Goal: Use online tool/utility: Utilize a website feature to perform a specific function

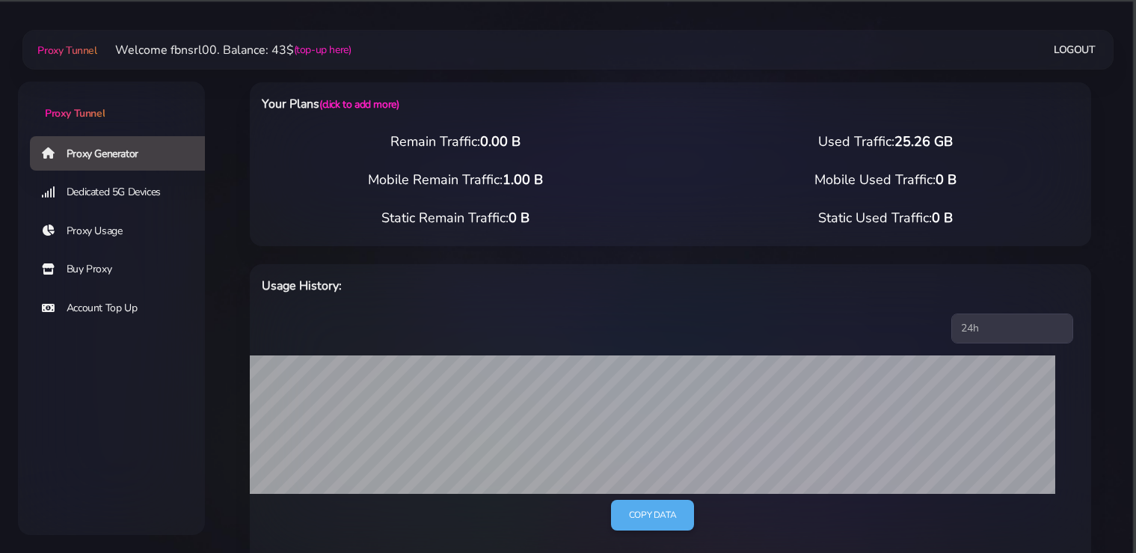
select select "static"
select select "DE"
select select "static"
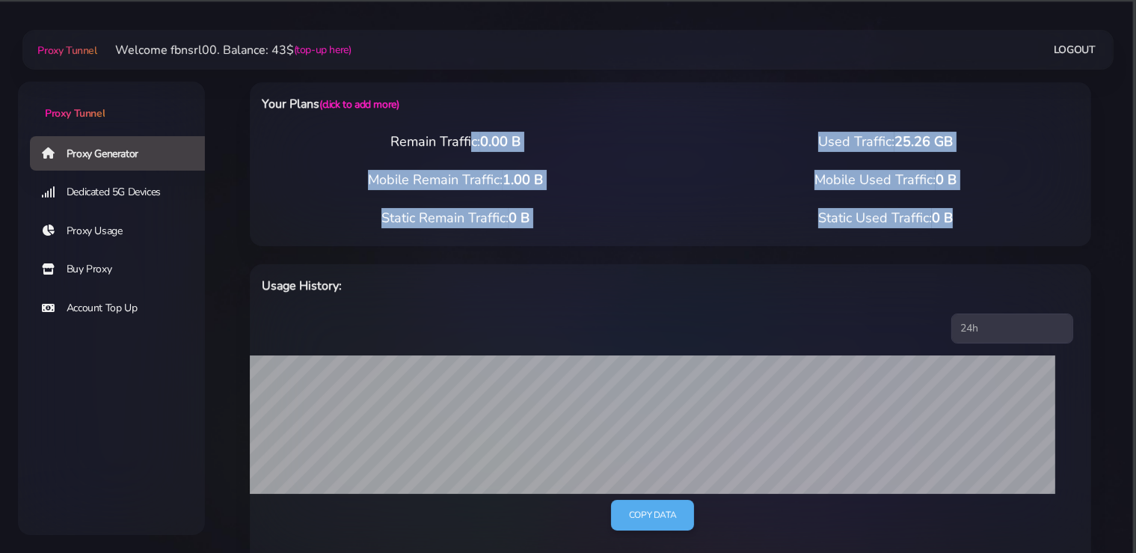
drag, startPoint x: 404, startPoint y: 142, endPoint x: 961, endPoint y: 222, distance: 562.7
click at [961, 222] on div "Your Plans (click to add more) Remain Traffic: 0.00 B Used Traffic: 25.26 GB Mo…" at bounding box center [670, 164] width 841 height 164
copy div "Remain Traffic: 0.00 B Used Traffic: 25.26 GB Mobile Remain Traffic: 1.00 B Mob…"
click at [766, 229] on div "Static Remain Traffic: 0 B Static Used Traffic: 0 B" at bounding box center [670, 227] width 859 height 38
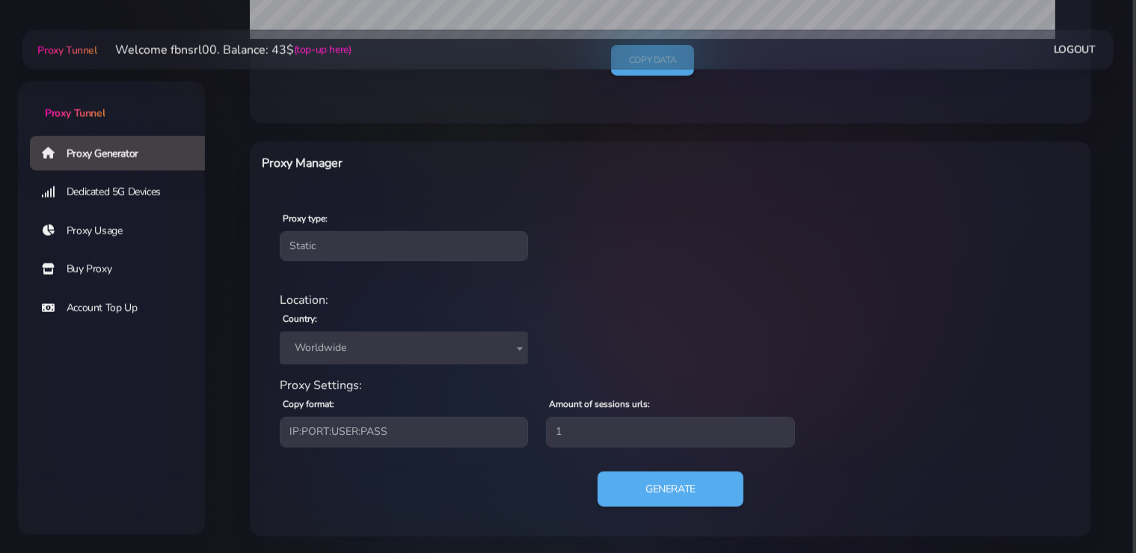
scroll to position [455, 0]
click at [373, 342] on span "Worldwide" at bounding box center [404, 346] width 230 height 21
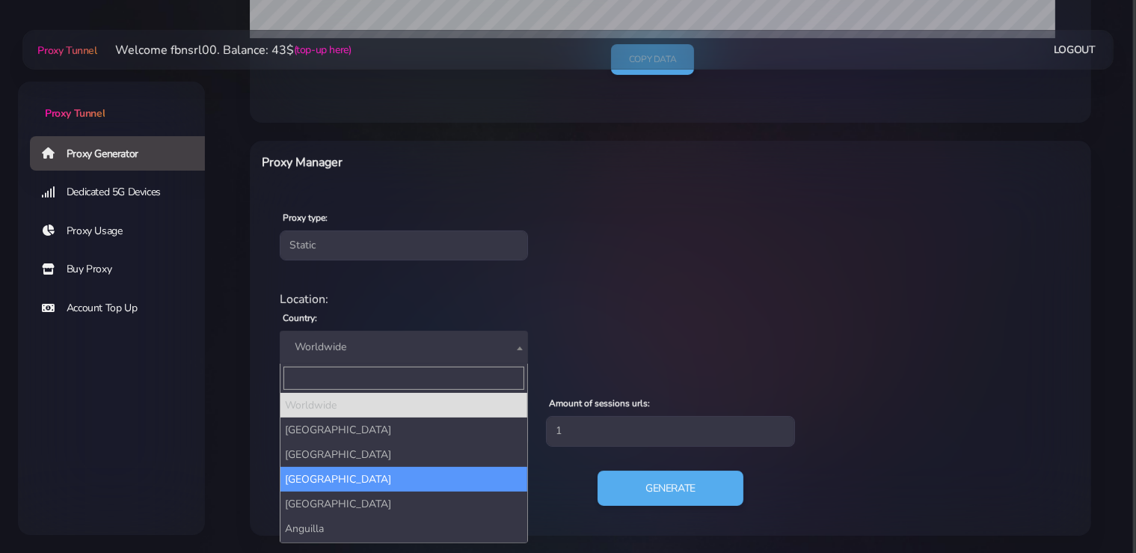
drag, startPoint x: 348, startPoint y: 466, endPoint x: 360, endPoint y: 410, distance: 57.3
select select "AF"
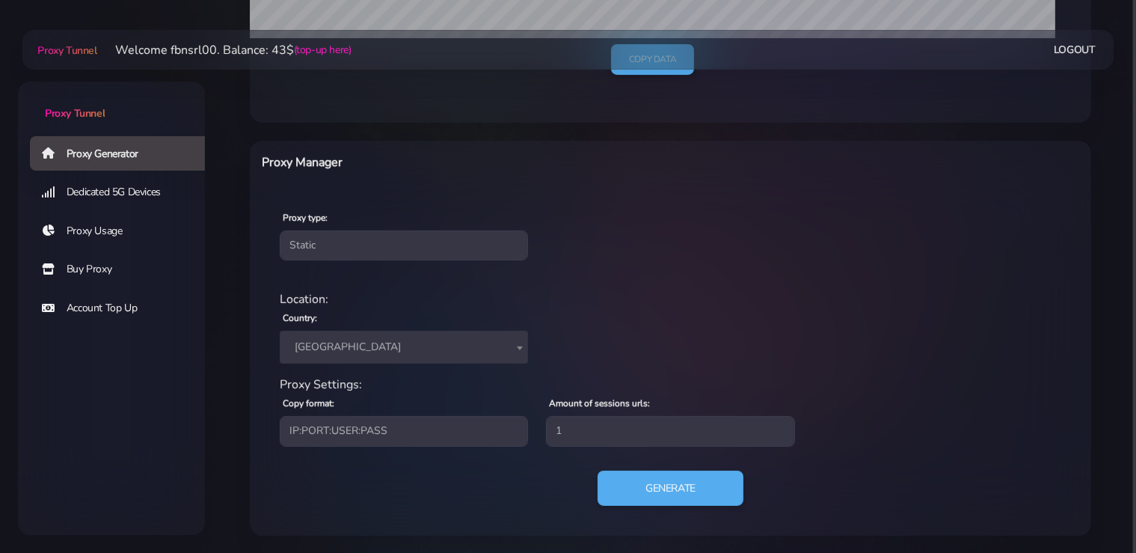
click at [360, 348] on span "[GEOGRAPHIC_DATA]" at bounding box center [404, 346] width 230 height 21
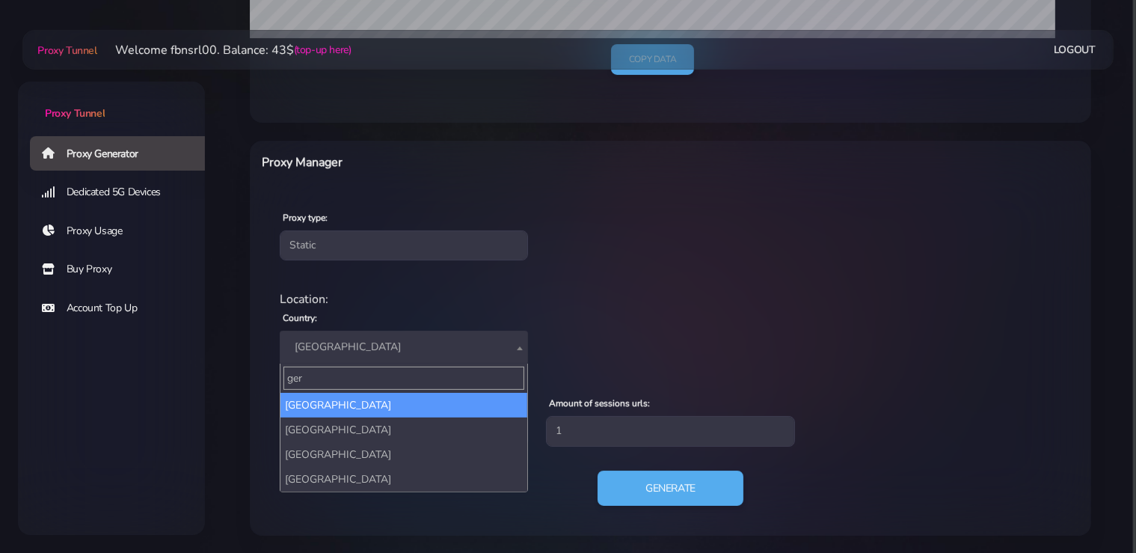
type input "ger"
select select "DE"
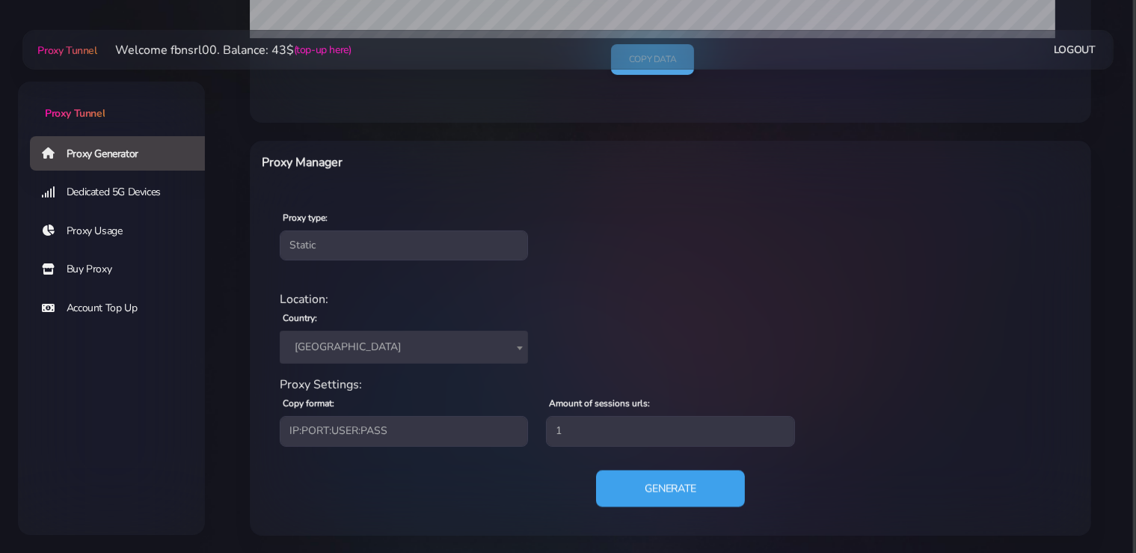
click at [668, 490] on button "Generate" at bounding box center [670, 488] width 149 height 37
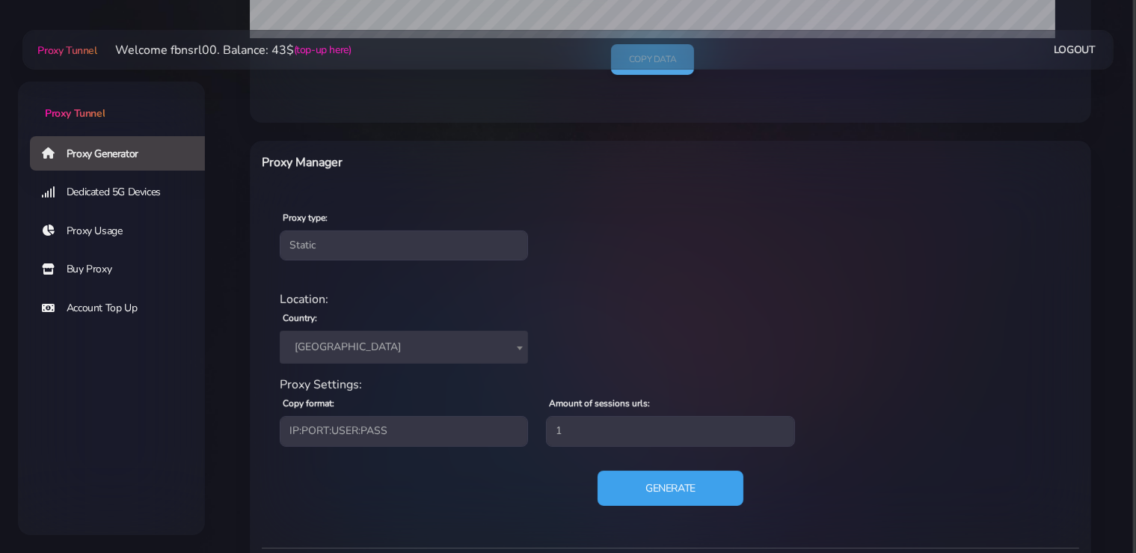
scroll to position [601, 0]
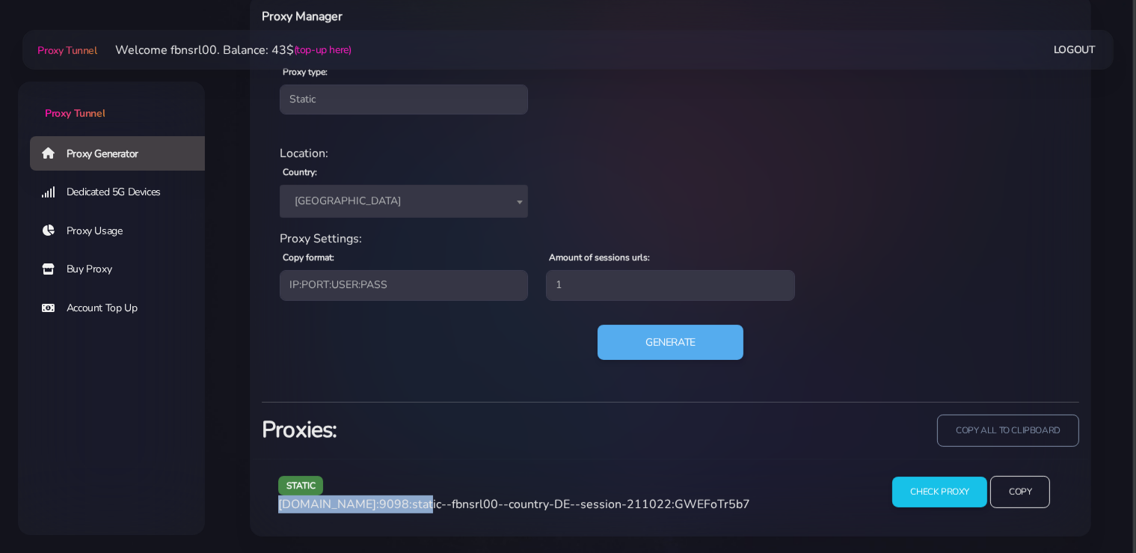
drag, startPoint x: 407, startPoint y: 502, endPoint x: 277, endPoint y: 504, distance: 130.9
click at [277, 504] on div "static [DOMAIN_NAME]:9098:static--fbnsrl00--country-DE--session-211022:GWEFoTr5…" at bounding box center [570, 498] width 602 height 44
copy span "[DOMAIN_NAME]:9098"
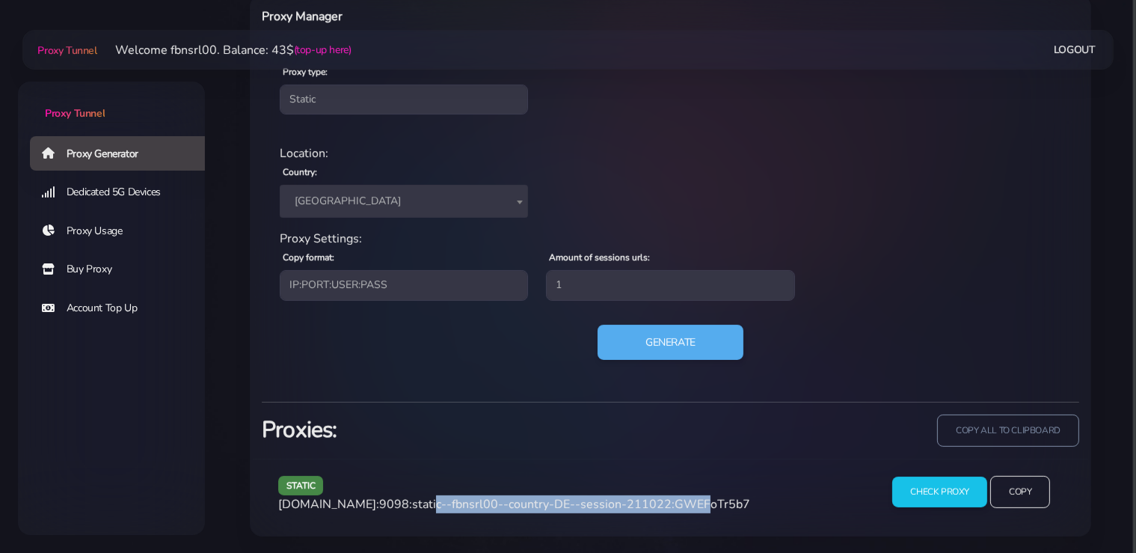
drag, startPoint x: 667, startPoint y: 503, endPoint x: 413, endPoint y: 505, distance: 254.2
click at [413, 505] on span "[DOMAIN_NAME]:9098:static--fbnsrl00--country-DE--session-211022:GWEFoTr5b7" at bounding box center [514, 504] width 472 height 16
copy span "static--fbnsrl00--country-DE--session-211022"
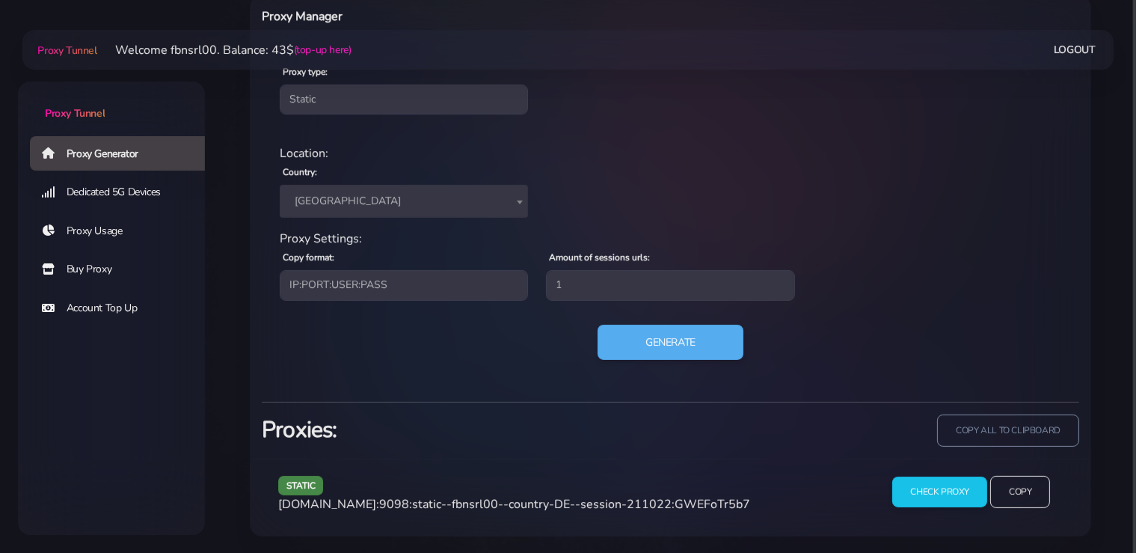
click at [704, 510] on span "[DOMAIN_NAME]:9098:static--fbnsrl00--country-DE--session-211022:GWEFoTr5b7" at bounding box center [514, 504] width 472 height 16
copy span "GWEFoTr5b7"
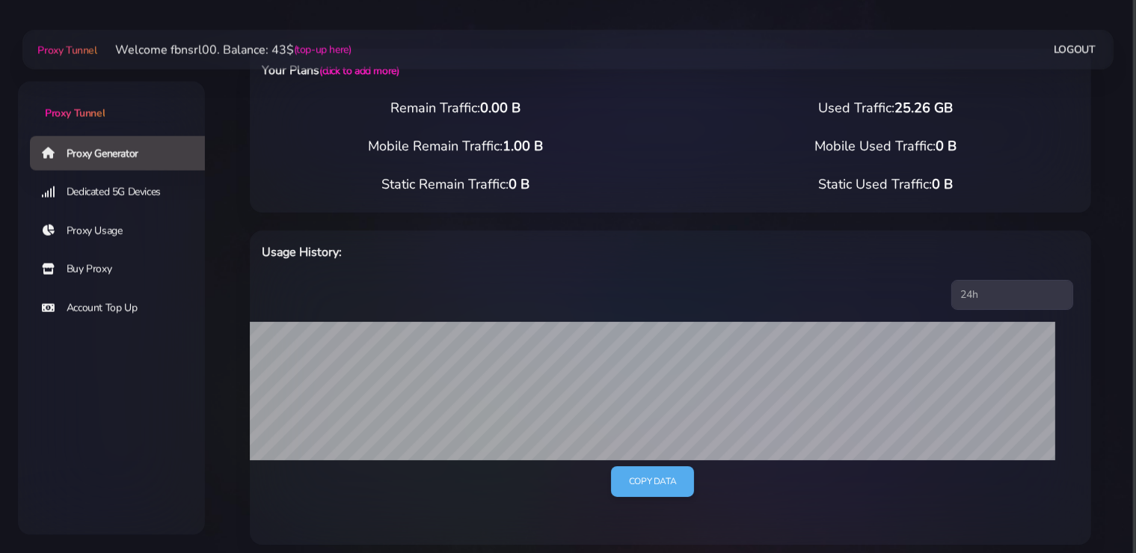
scroll to position [0, 0]
